Goal: Transaction & Acquisition: Purchase product/service

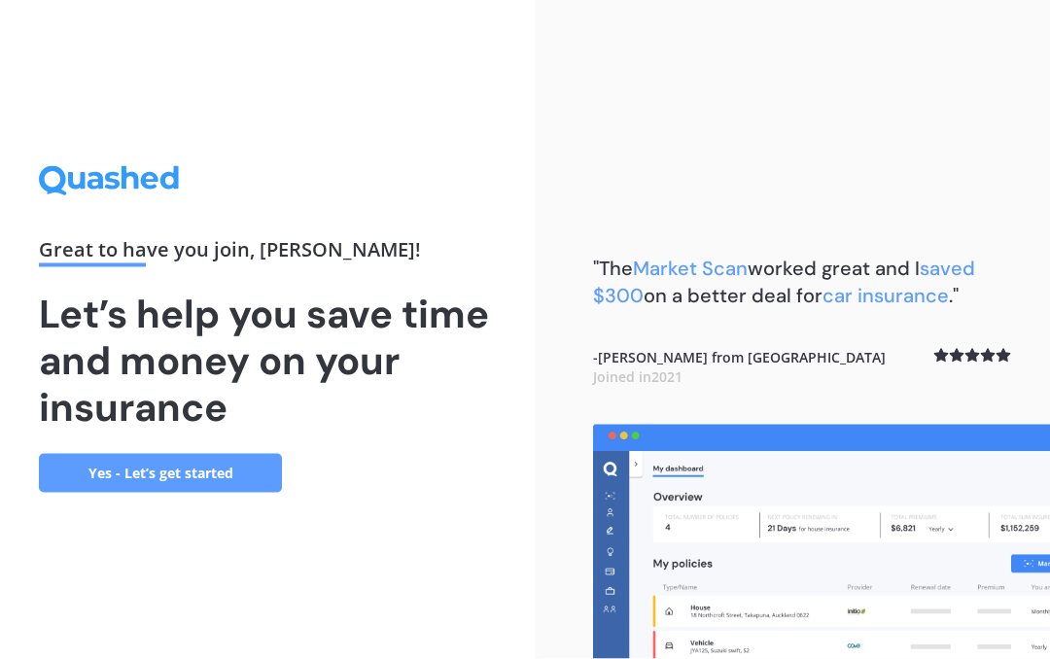
click at [213, 493] on link "Yes - Let’s get started" at bounding box center [160, 473] width 243 height 39
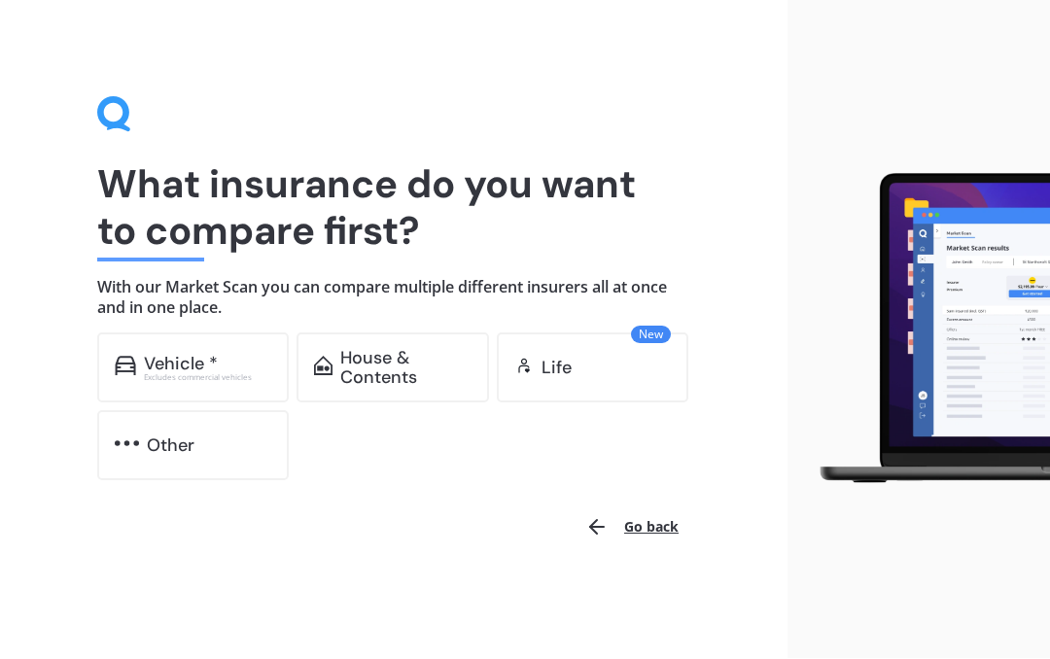
click at [200, 368] on div "Vehicle *" at bounding box center [181, 364] width 74 height 19
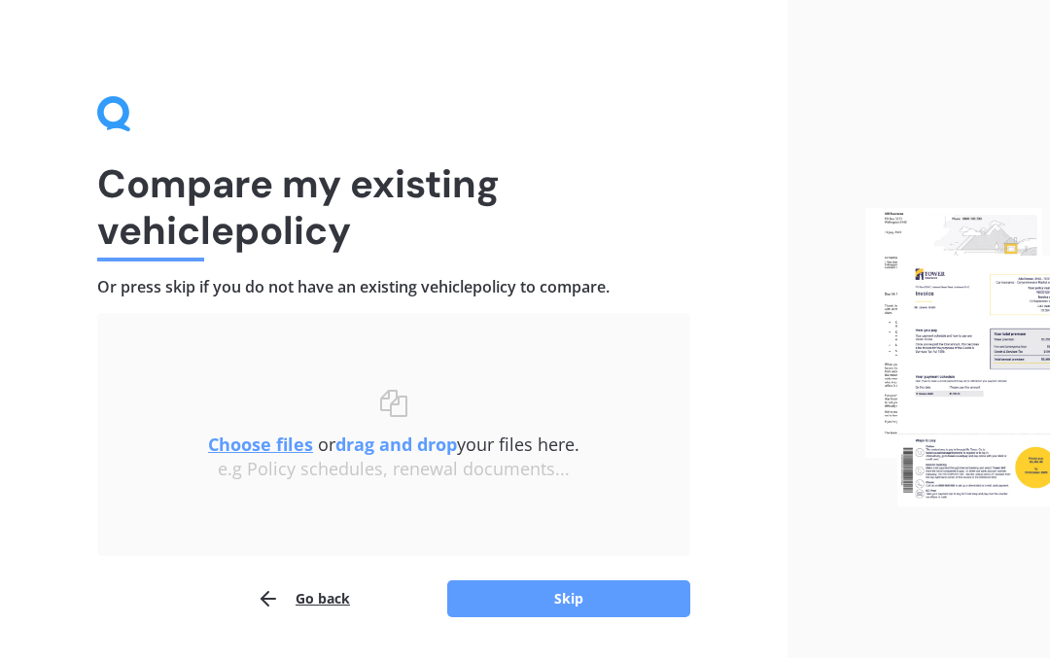
click at [569, 608] on button "Skip" at bounding box center [568, 599] width 243 height 37
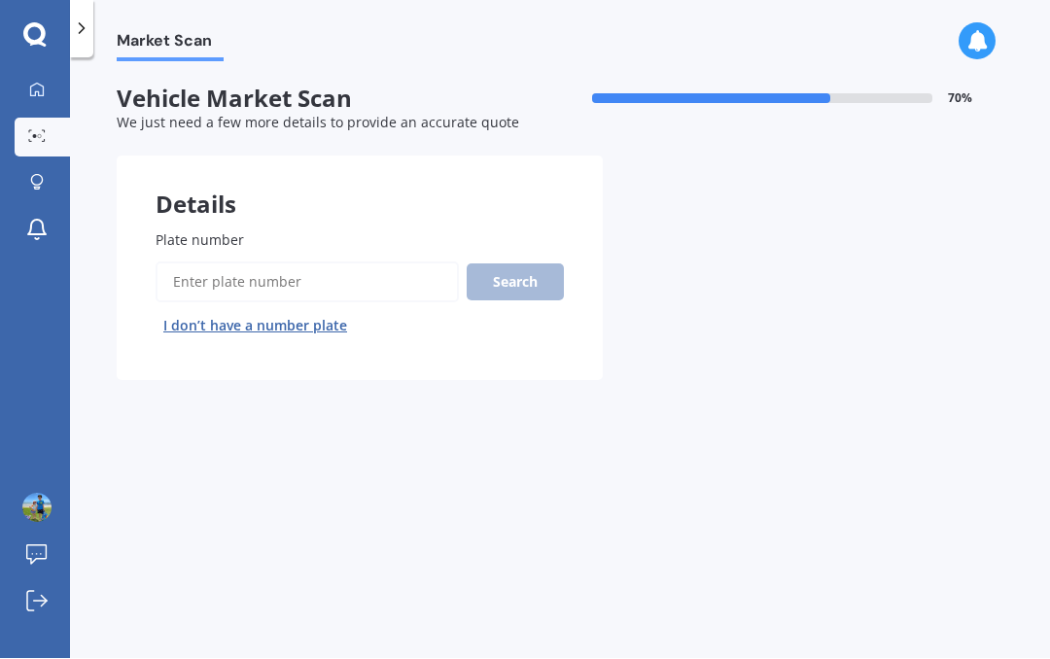
click at [278, 280] on input "Plate number" at bounding box center [307, 282] width 303 height 41
type input "Pjj985"
click at [528, 293] on button "Search" at bounding box center [515, 282] width 97 height 37
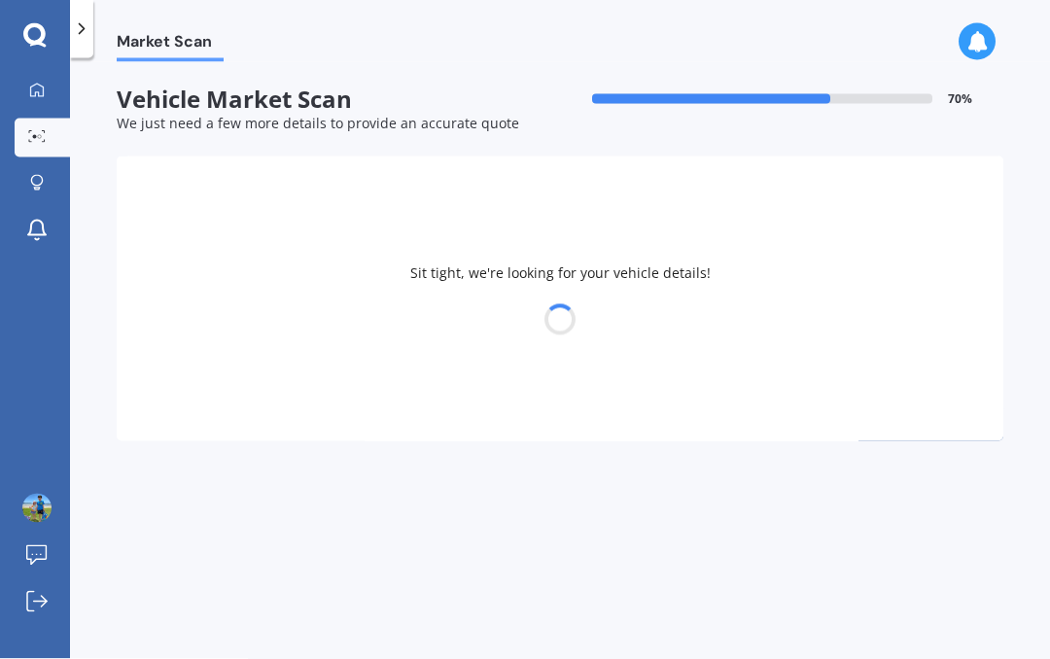
select select "SUZUKI"
select select "VITARA"
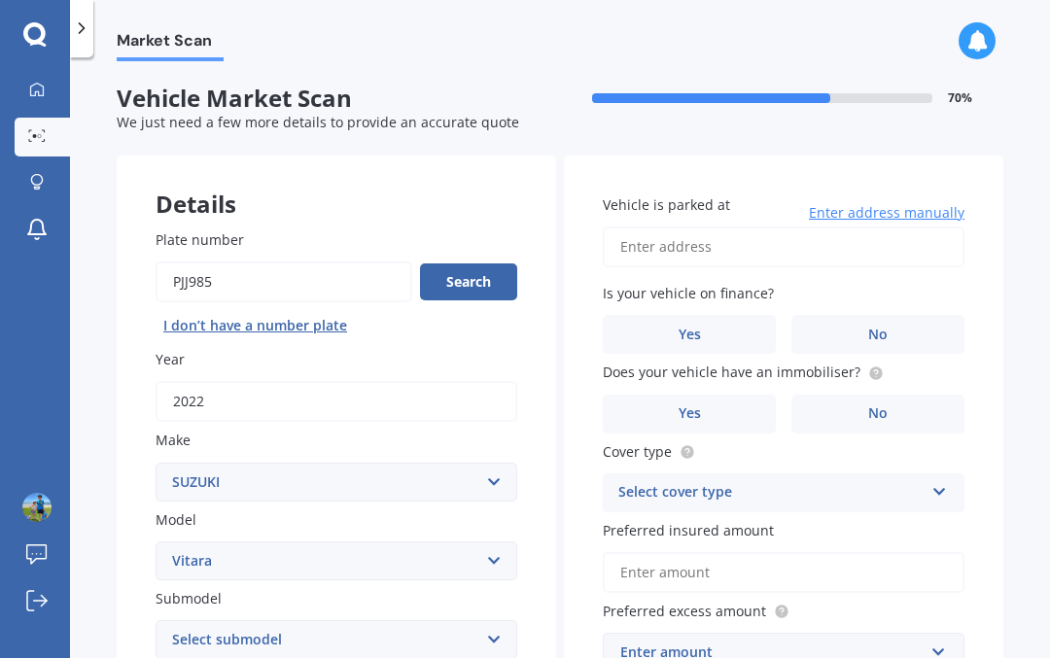
click at [478, 277] on button "Search" at bounding box center [468, 282] width 97 height 37
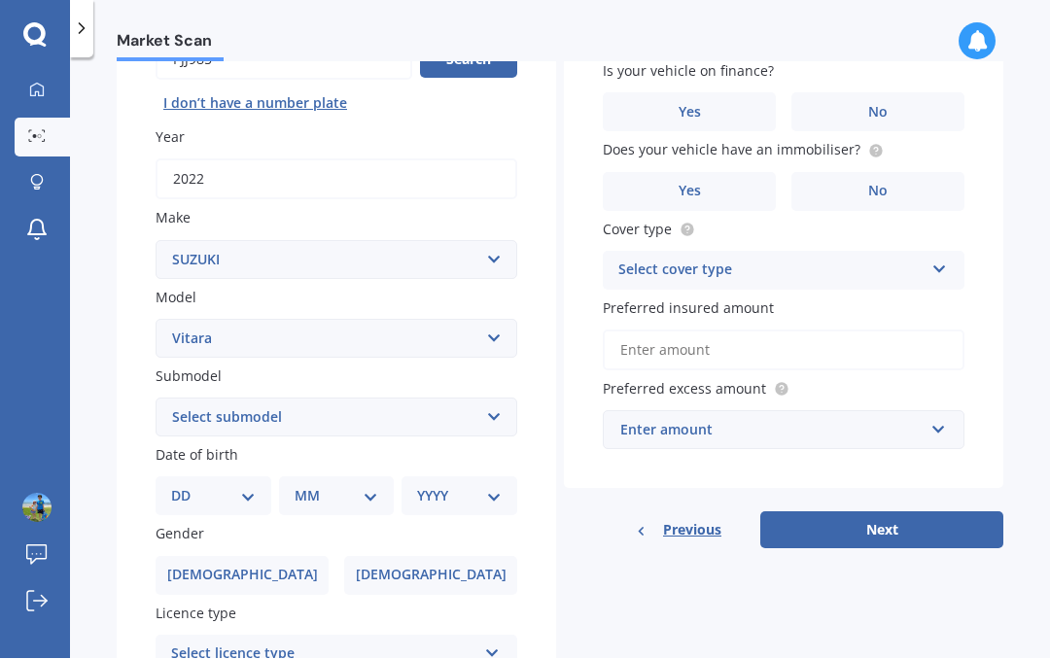
scroll to position [224, 0]
click at [242, 492] on select "DD 01 02 03 04 05 06 07 08 09 10 11 12 13 14 15 16 17 18 19 20 21 22 23 24 25 2…" at bounding box center [213, 495] width 85 height 21
select select "15"
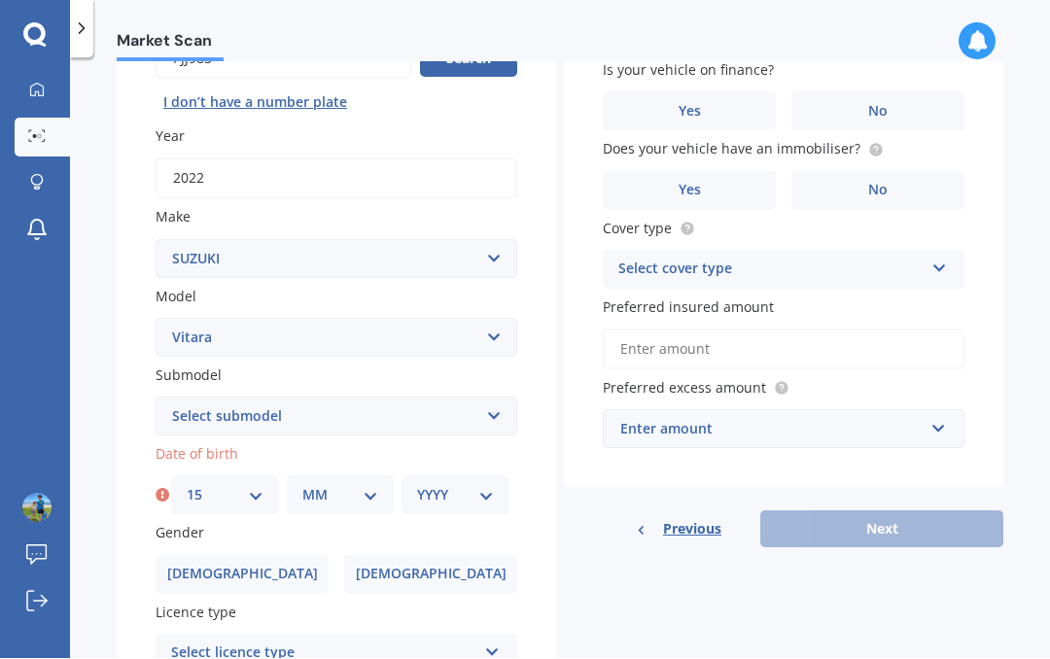
click at [377, 485] on select "MM 01 02 03 04 05 06 07 08 09 10 11 12" at bounding box center [340, 495] width 77 height 21
select select "09"
click at [507, 498] on div "YYYY 2025 2024 2023 2022 2021 2020 2019 2018 2017 2016 2015 2014 2013 2012 2011…" at bounding box center [455, 495] width 108 height 39
click at [491, 485] on select "YYYY 2025 2024 2023 2022 2021 2020 2019 2018 2017 2016 2015 2014 2013 2012 2011…" at bounding box center [455, 495] width 77 height 21
select select "1962"
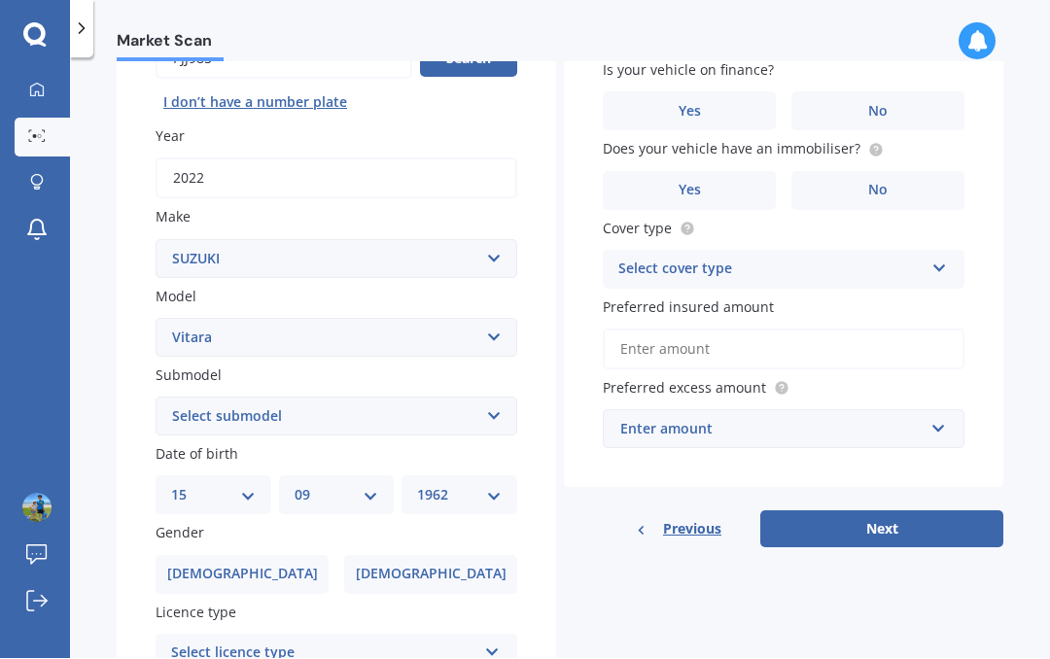
click at [435, 567] on span "[DEMOGRAPHIC_DATA]" at bounding box center [431, 575] width 151 height 17
click at [0, 0] on input "[DEMOGRAPHIC_DATA]" at bounding box center [0, 0] width 0 height 0
click at [499, 643] on icon at bounding box center [492, 650] width 17 height 14
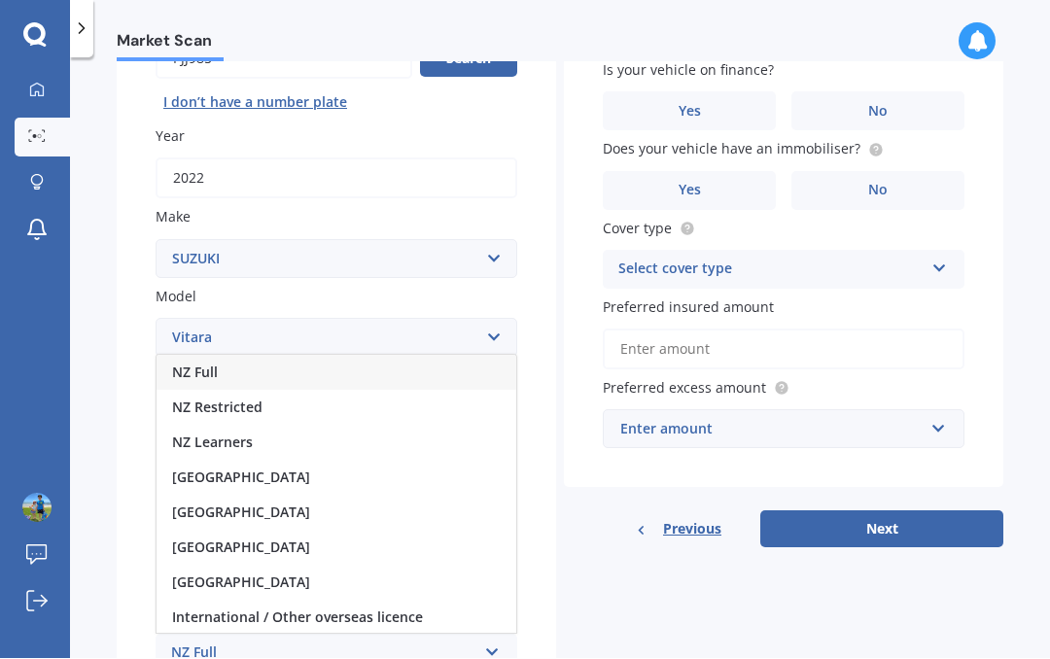
click at [488, 643] on icon at bounding box center [492, 650] width 17 height 14
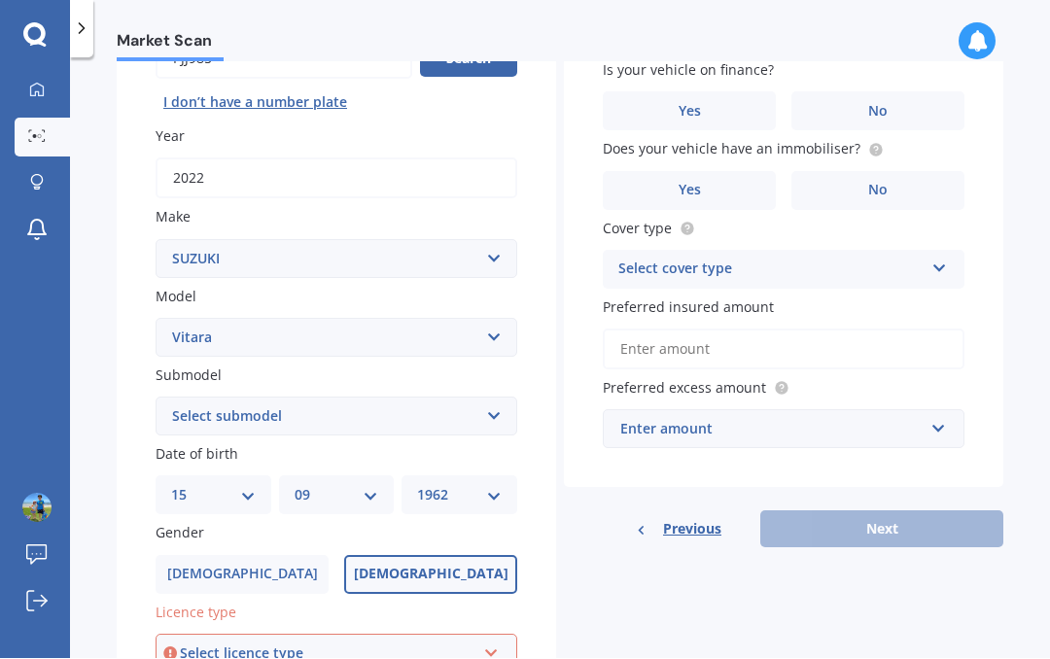
click at [488, 644] on icon at bounding box center [491, 651] width 17 height 14
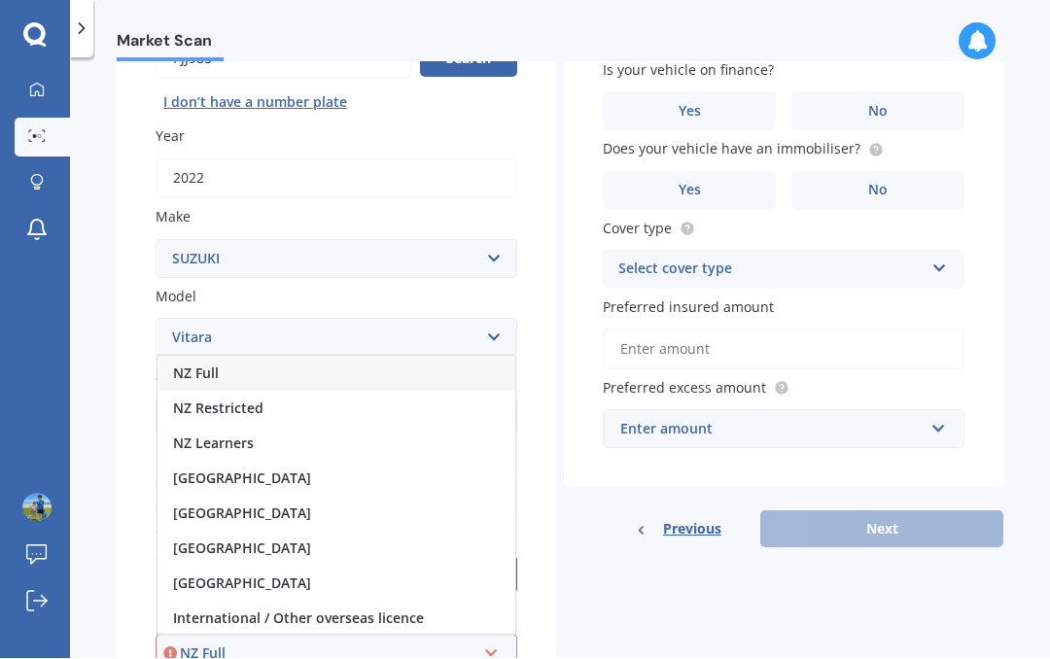
click at [221, 357] on div "NZ Full" at bounding box center [336, 374] width 358 height 35
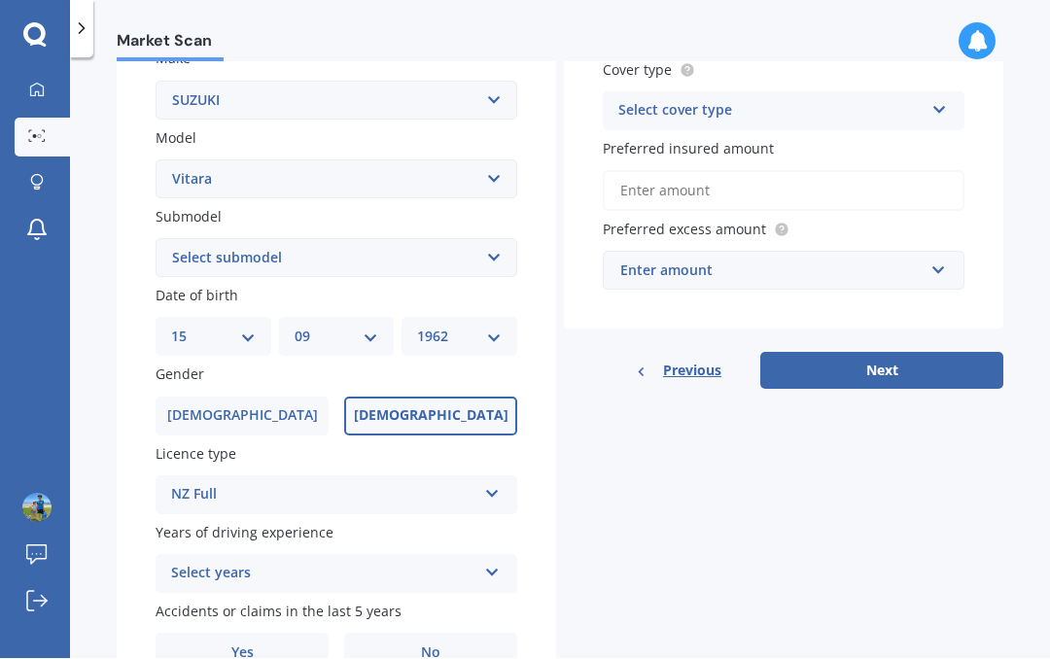
scroll to position [381, 0]
click at [510, 569] on div "Select years 5 or more years 4 years 3 years 2 years 1 year" at bounding box center [337, 575] width 362 height 39
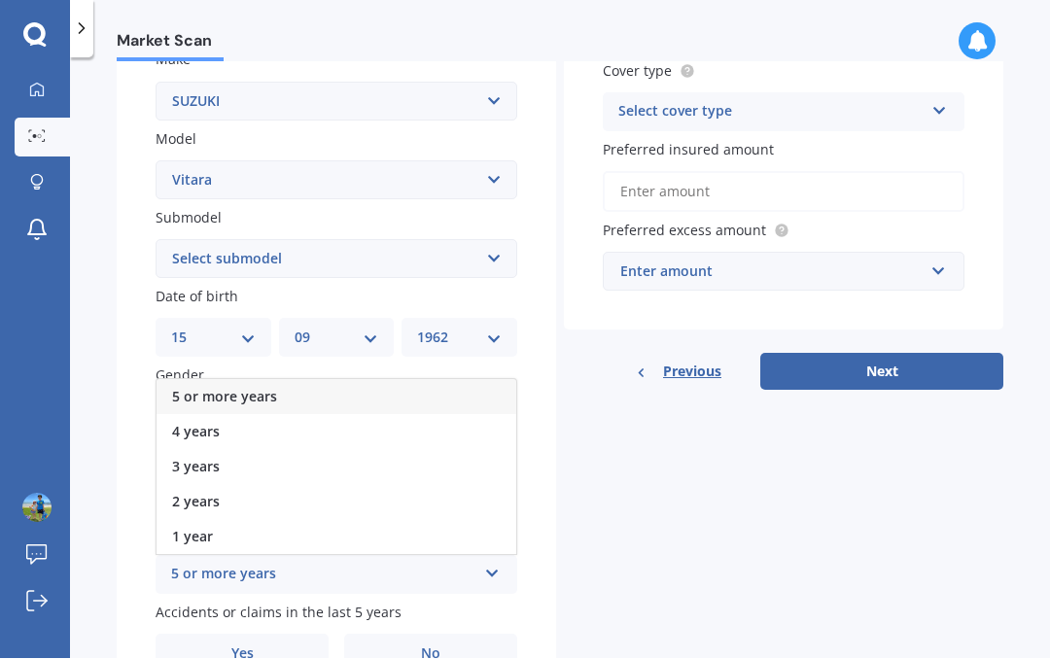
click at [247, 388] on span "5 or more years" at bounding box center [224, 397] width 105 height 18
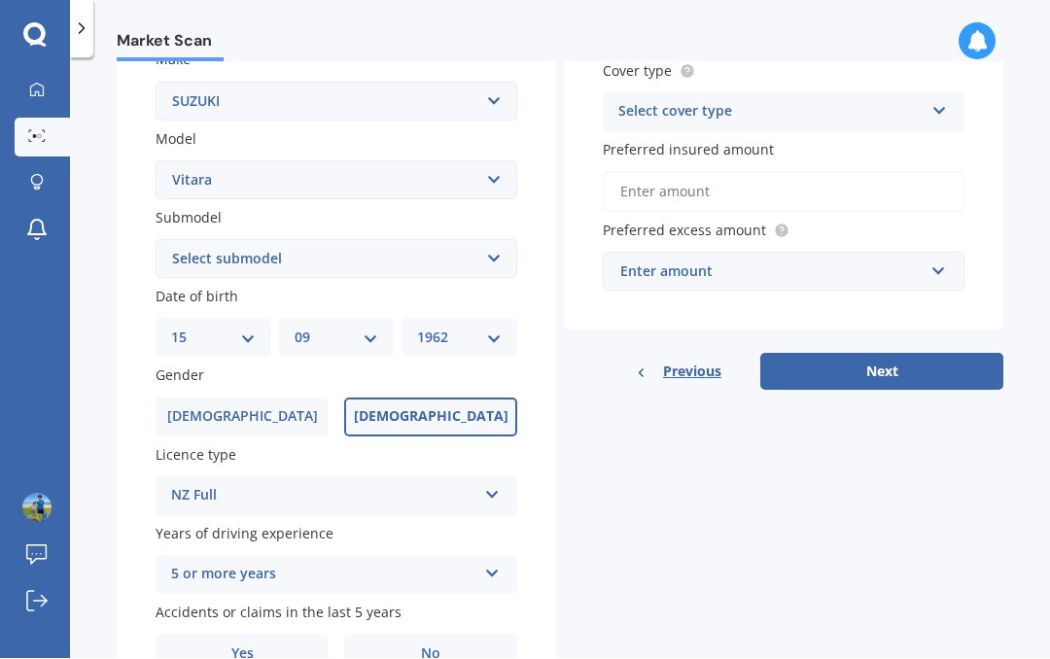
click at [443, 635] on label "No" at bounding box center [430, 654] width 173 height 39
click at [0, 0] on input "No" at bounding box center [0, 0] width 0 height 0
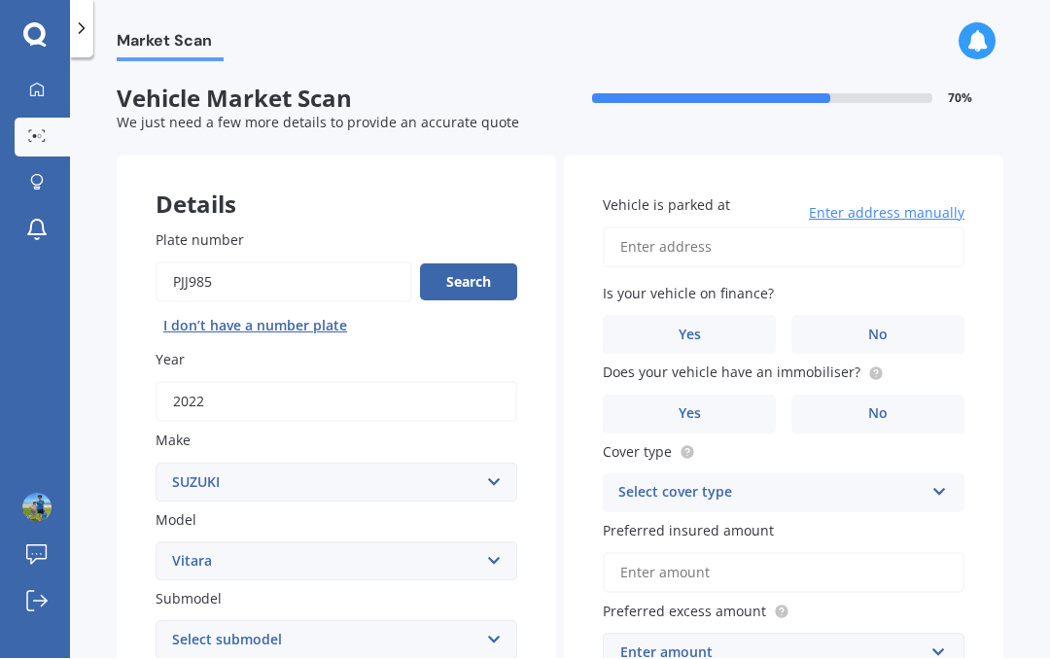
scroll to position [0, 0]
click at [892, 209] on span "Enter address manually" at bounding box center [887, 213] width 156 height 19
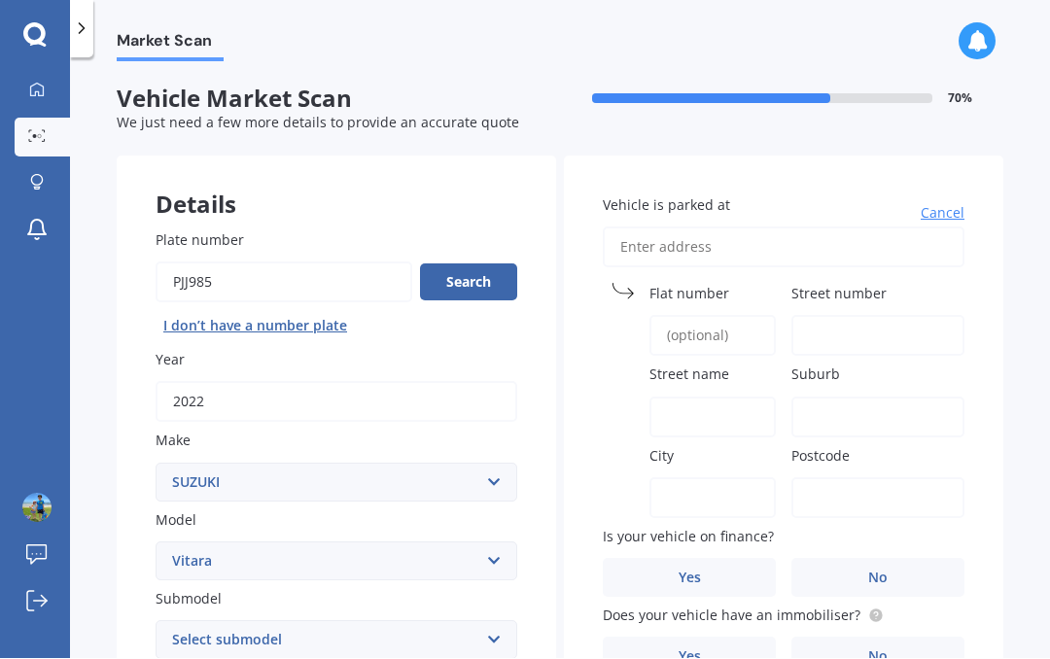
click at [721, 335] on input "Flat number" at bounding box center [712, 336] width 126 height 41
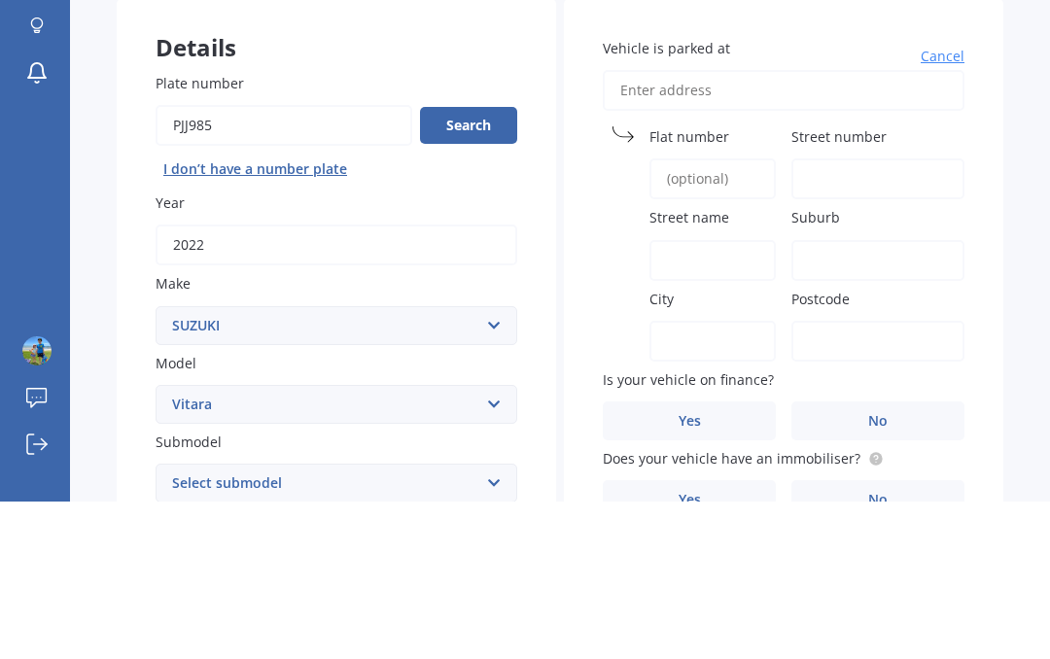
click at [848, 316] on input "Street number" at bounding box center [877, 336] width 173 height 41
type input "2"
click at [700, 366] on span "Street name" at bounding box center [689, 375] width 80 height 18
click at [700, 398] on input "Street name" at bounding box center [712, 418] width 126 height 41
type input "Sharman place"
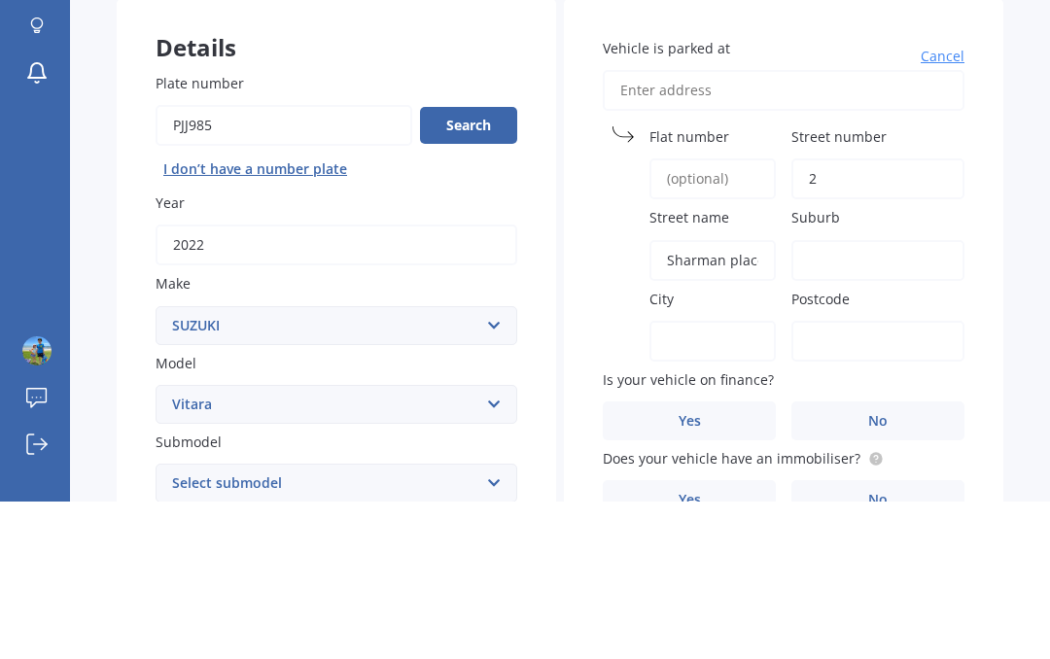
click at [870, 398] on input "Suburb" at bounding box center [877, 418] width 173 height 41
type input "Pyes pa"
click at [713, 478] on input "City" at bounding box center [712, 498] width 126 height 41
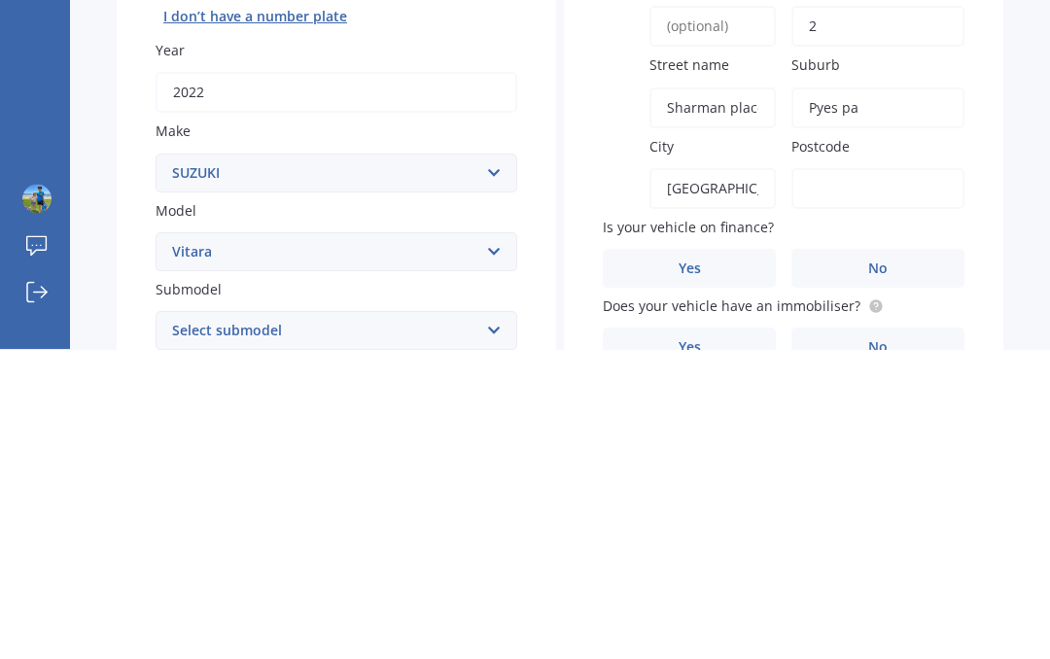
type input "[GEOGRAPHIC_DATA]"
click at [879, 478] on input "Postcode" at bounding box center [877, 498] width 173 height 41
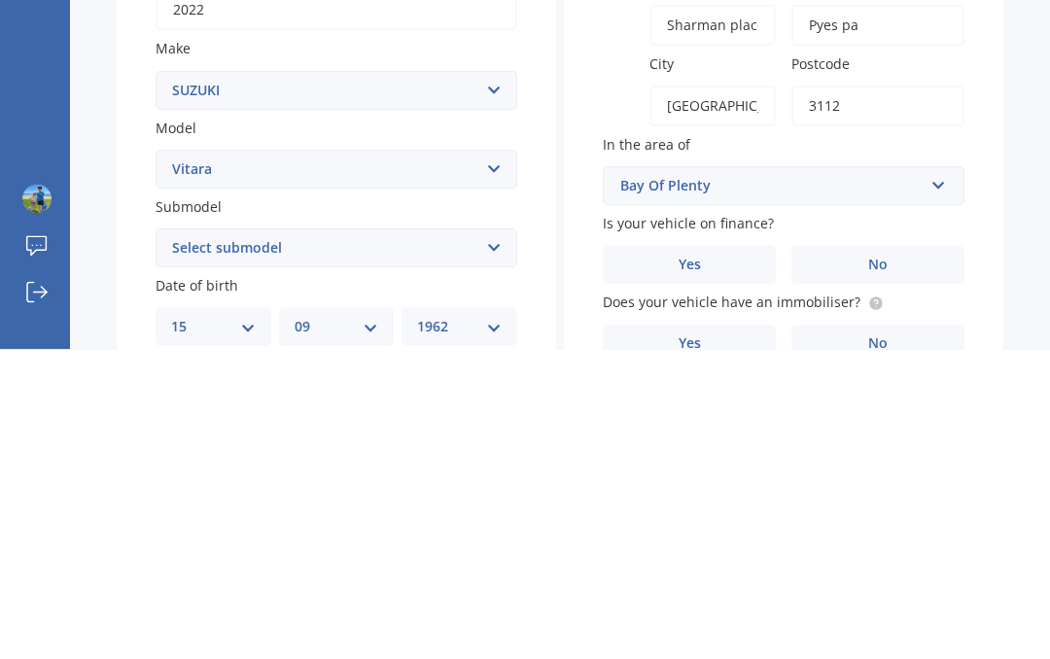
scroll to position [85, 0]
type input "3112"
click at [905, 553] on label "No" at bounding box center [877, 572] width 173 height 39
click at [0, 0] on input "No" at bounding box center [0, 0] width 0 height 0
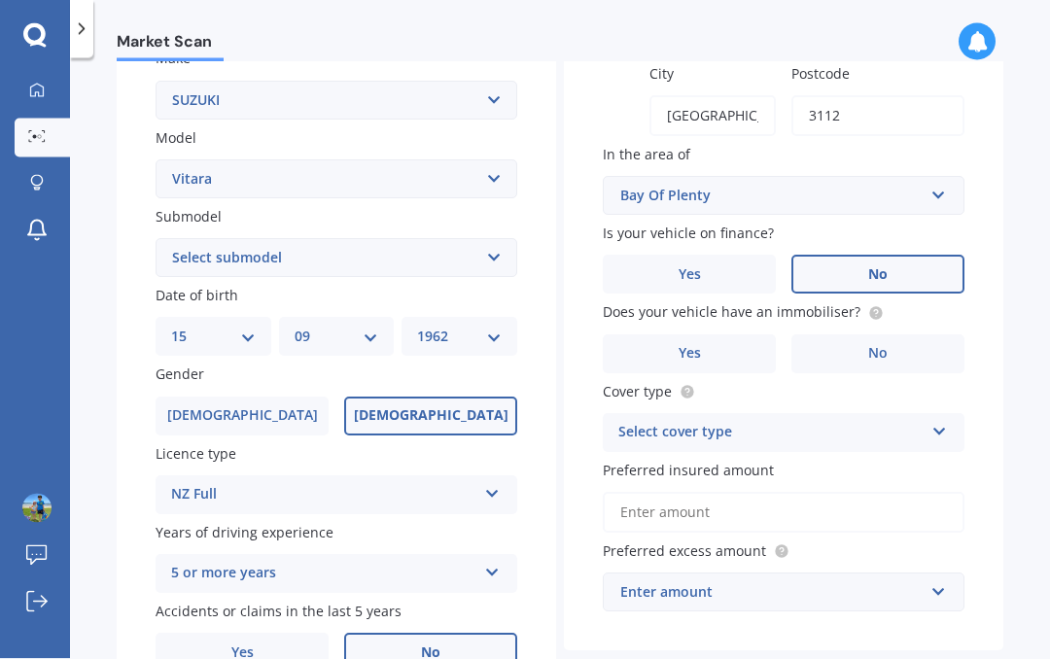
scroll to position [0, 0]
click at [708, 350] on label "Yes" at bounding box center [689, 354] width 173 height 39
click at [0, 0] on input "Yes" at bounding box center [0, 0] width 0 height 0
click at [939, 425] on icon at bounding box center [939, 429] width 17 height 14
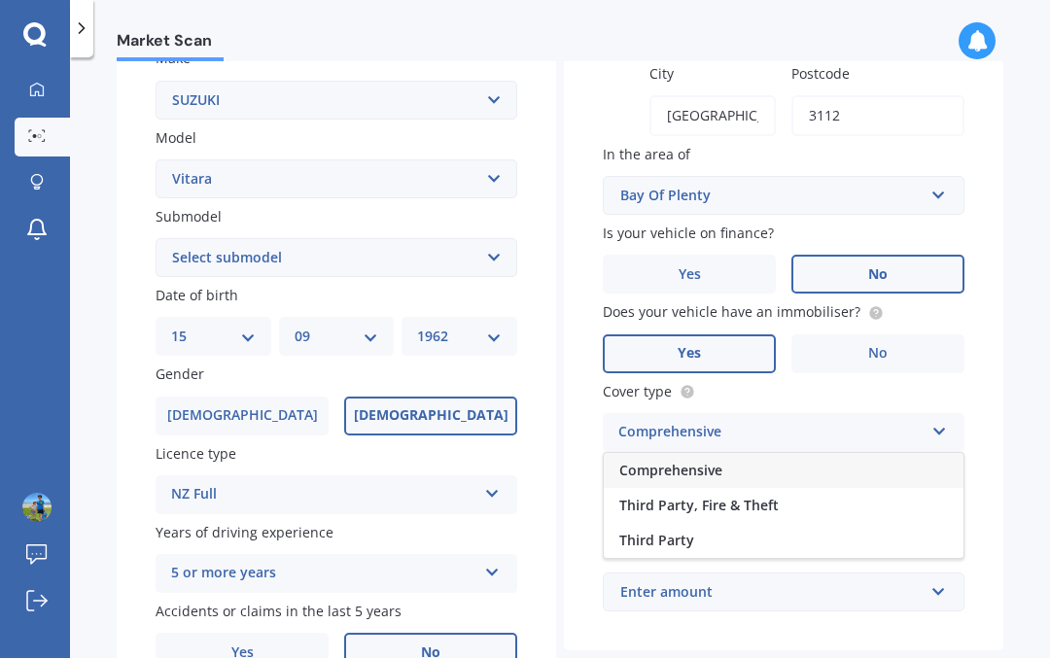
click at [705, 462] on span "Comprehensive" at bounding box center [670, 471] width 103 height 18
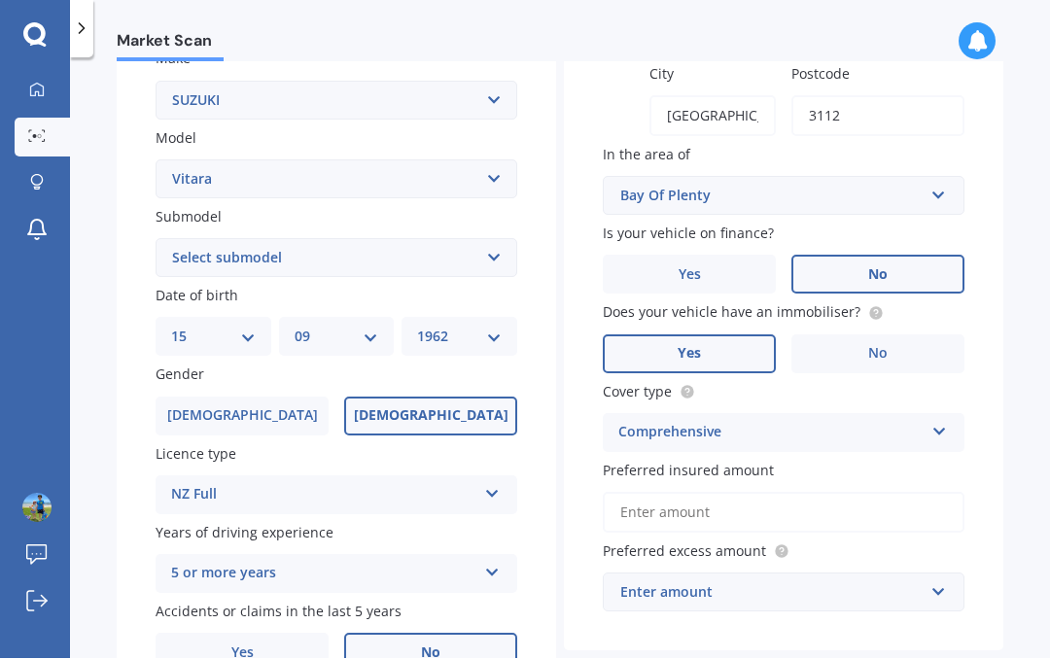
click at [747, 496] on input "Preferred insured amount" at bounding box center [784, 513] width 362 height 41
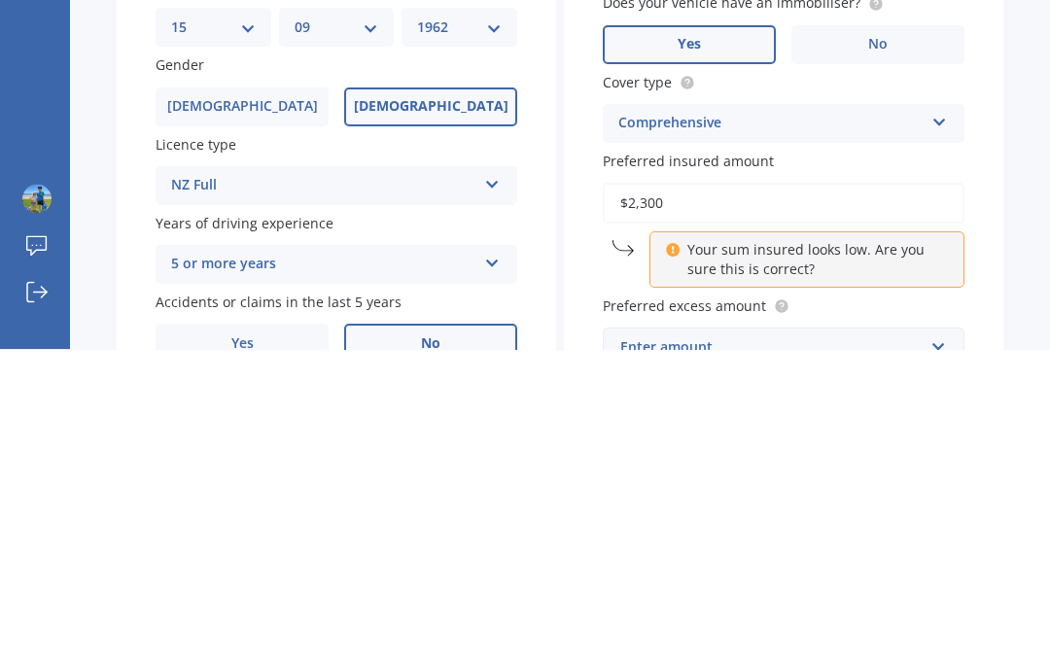
type input "$23,000"
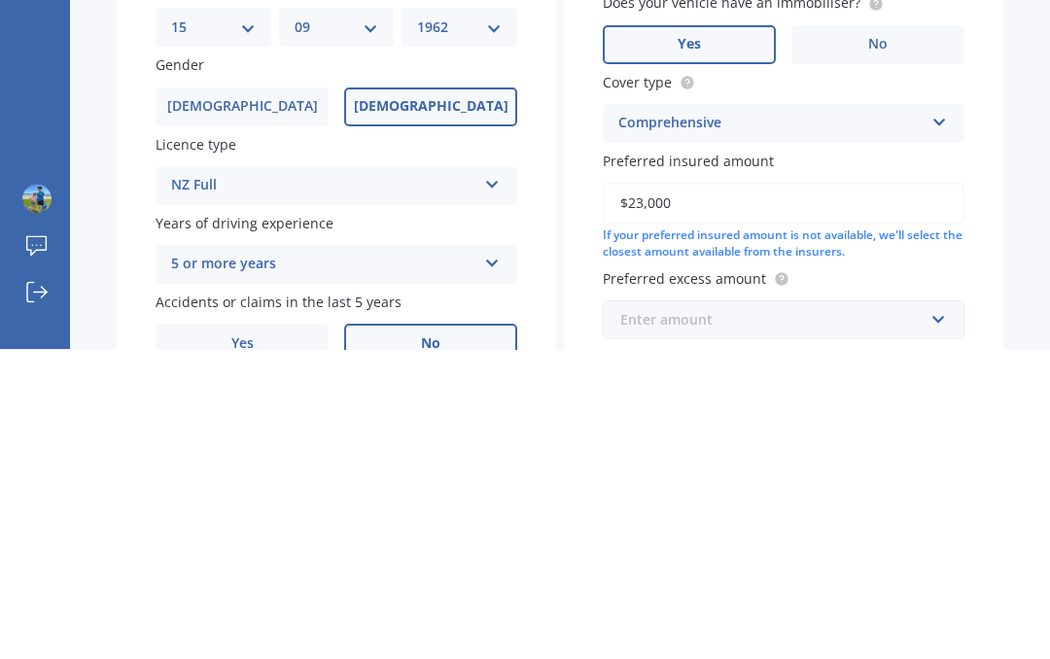
click at [941, 611] on input "text" at bounding box center [777, 629] width 344 height 37
click at [646, 658] on span "$400" at bounding box center [634, 667] width 31 height 18
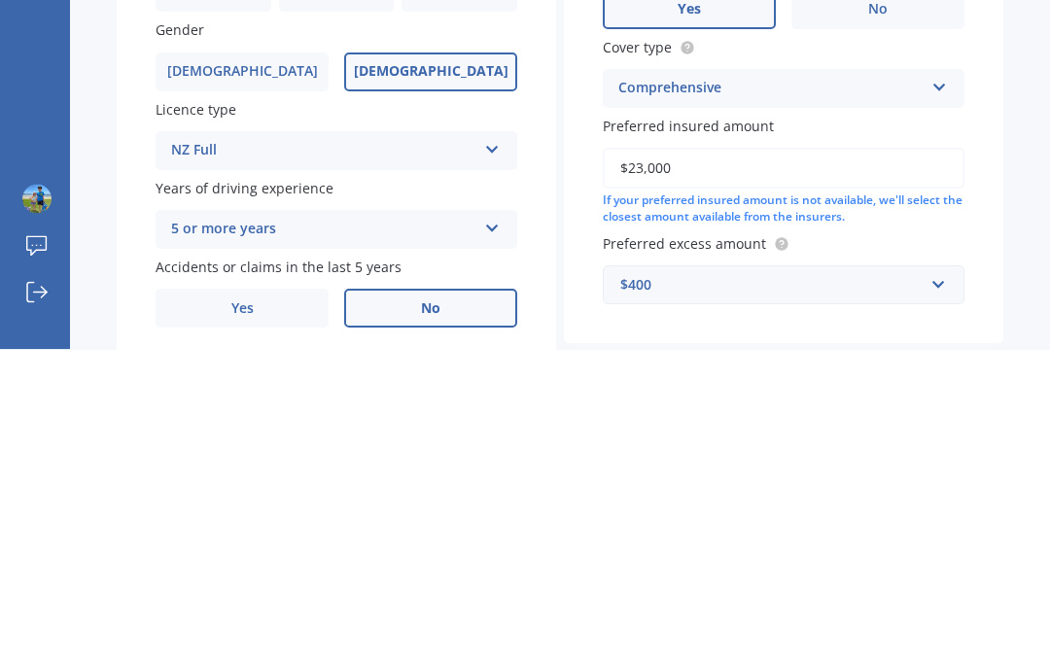
scroll to position [0, 0]
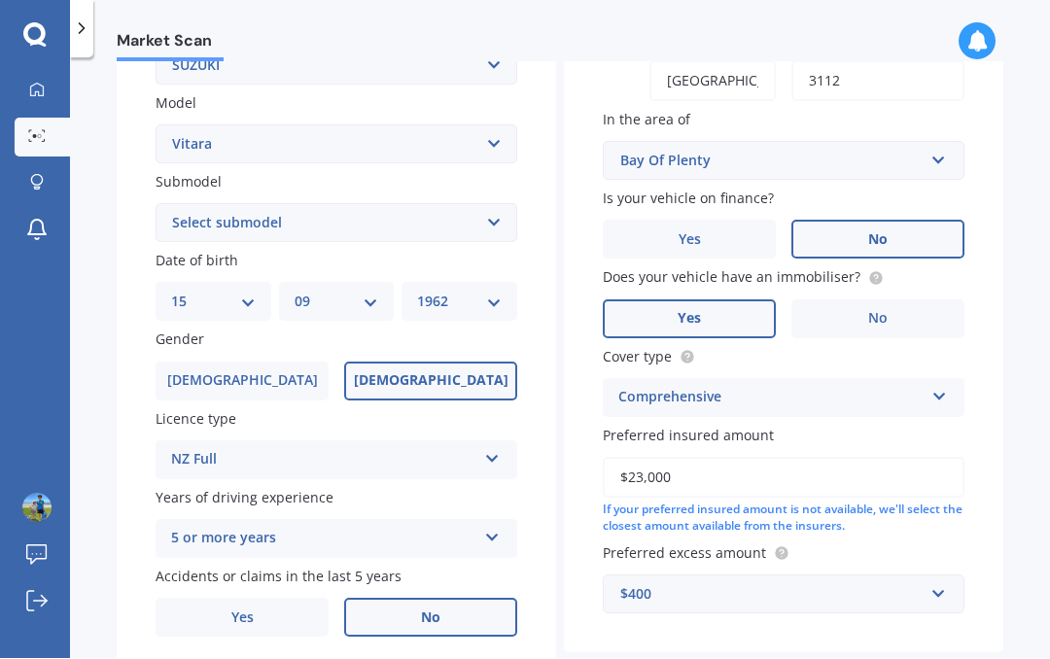
click at [502, 217] on select "Select submodel (All Other) 4 cyl Diesel JLX Turbo V6" at bounding box center [337, 223] width 362 height 39
select select "4 CYL"
select select "15"
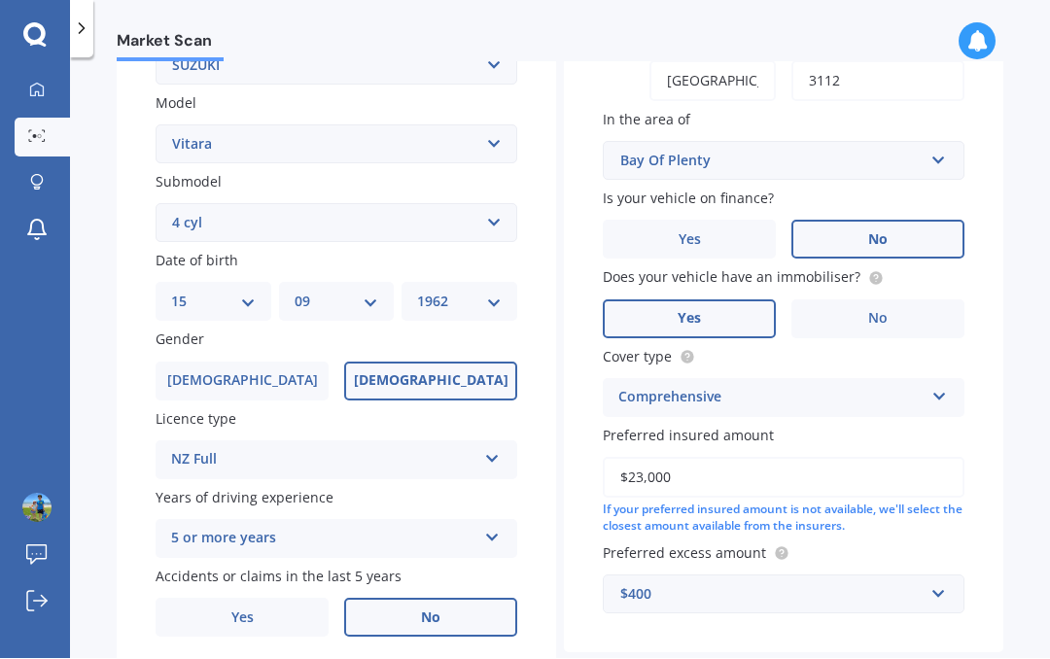
select select "09"
select select "1962"
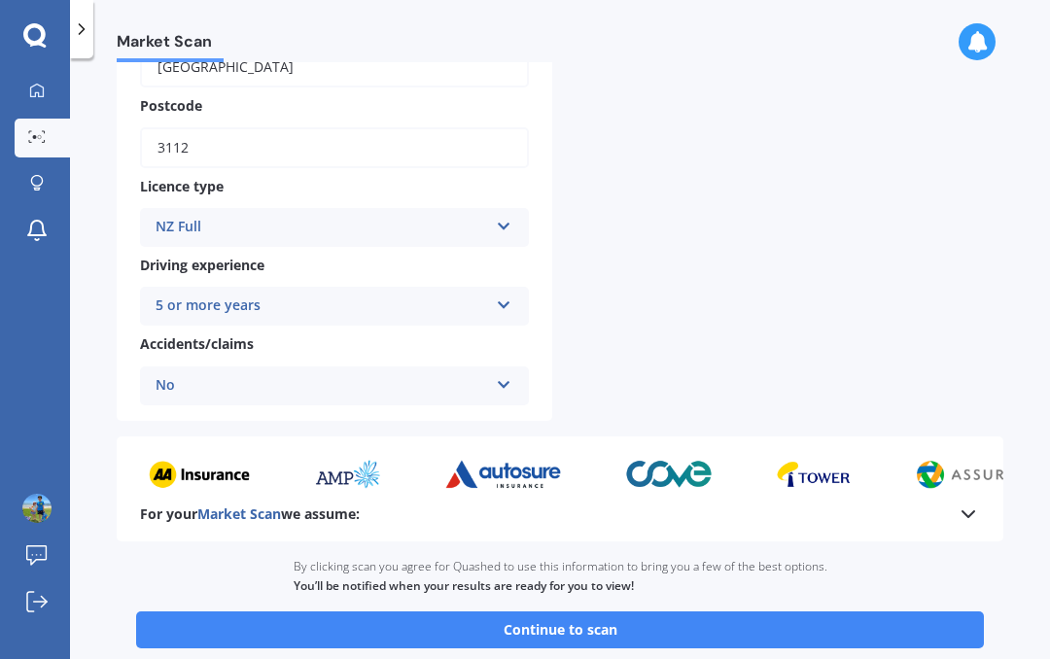
scroll to position [639, 0]
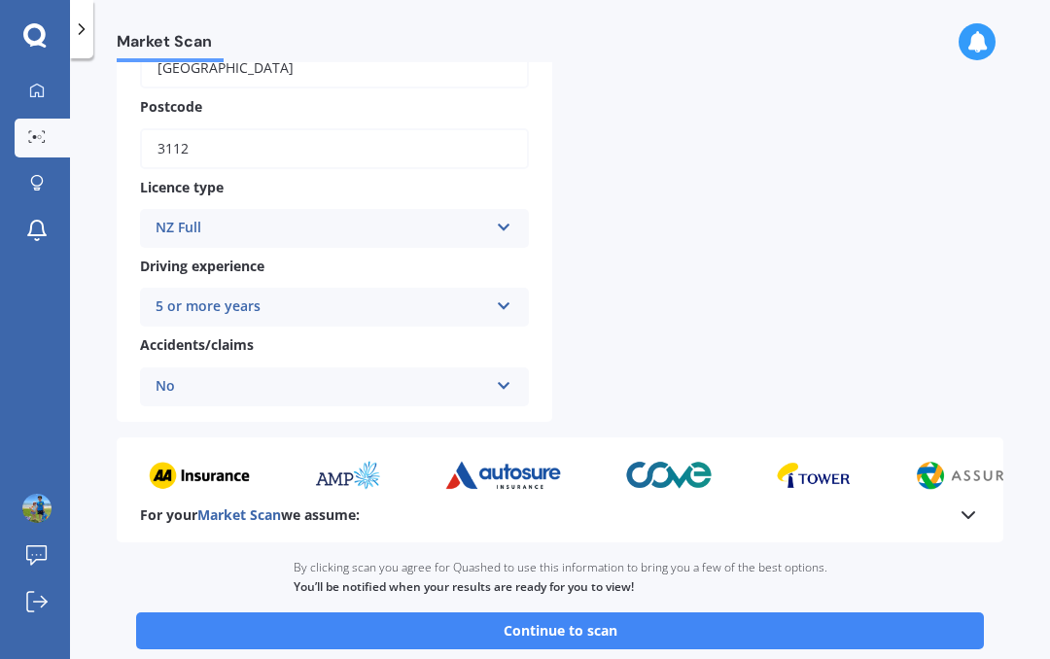
click at [577, 612] on button "Continue to scan" at bounding box center [560, 630] width 848 height 37
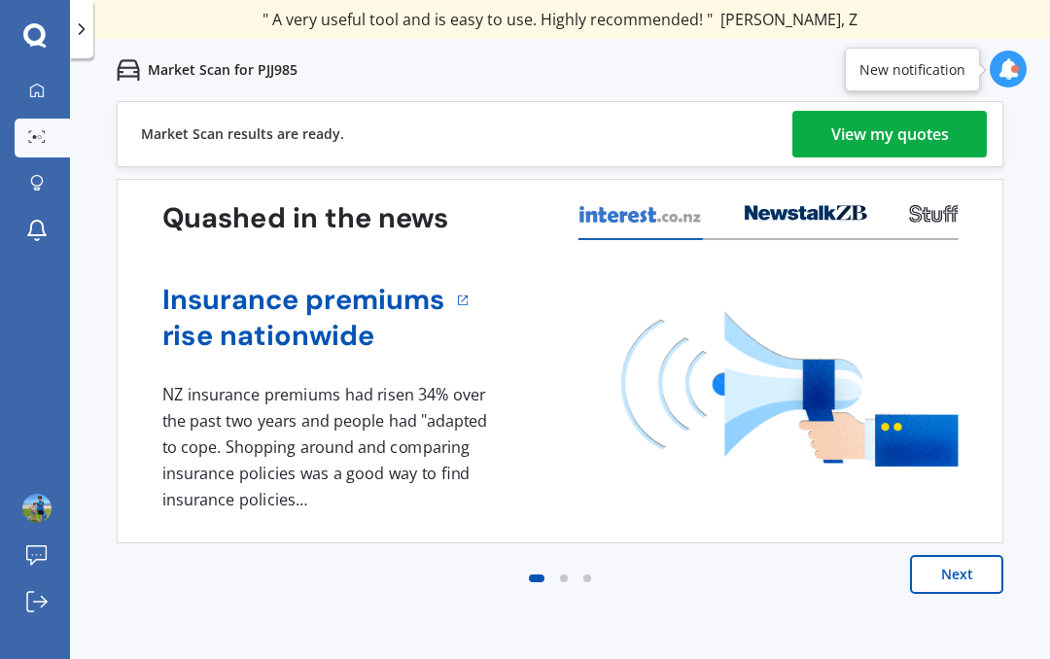
click at [892, 141] on div "View my quotes" at bounding box center [890, 134] width 118 height 47
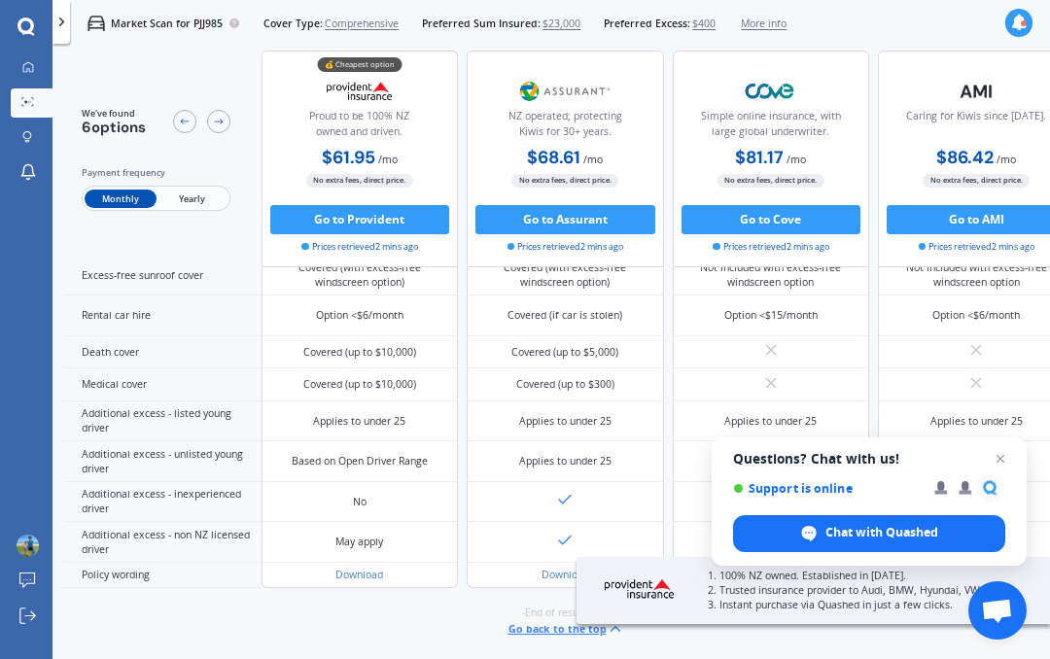
scroll to position [1152, 0]
click at [1003, 460] on span "Open chat" at bounding box center [1000, 458] width 23 height 23
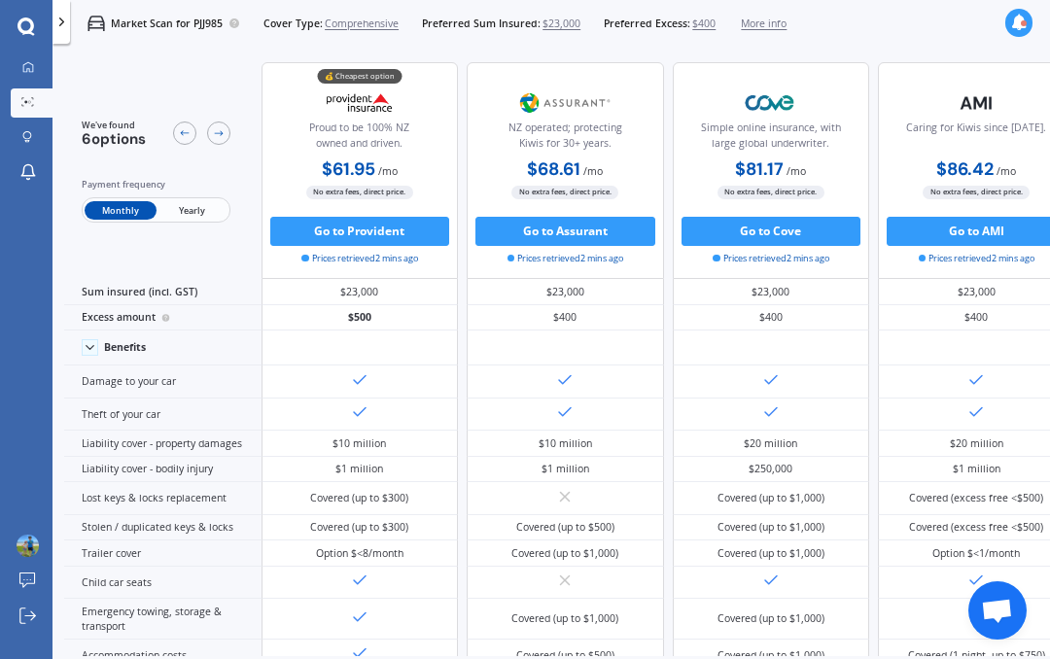
scroll to position [0, 0]
click at [191, 216] on span "Yearly" at bounding box center [192, 210] width 71 height 19
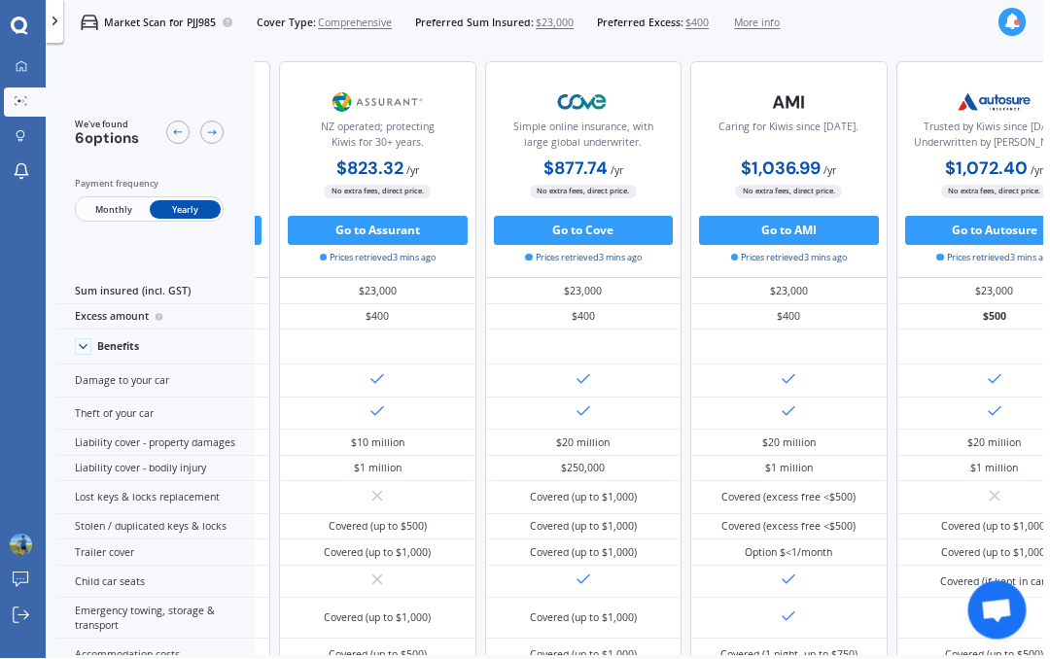
scroll to position [-10, 249]
